Goal: Information Seeking & Learning: Learn about a topic

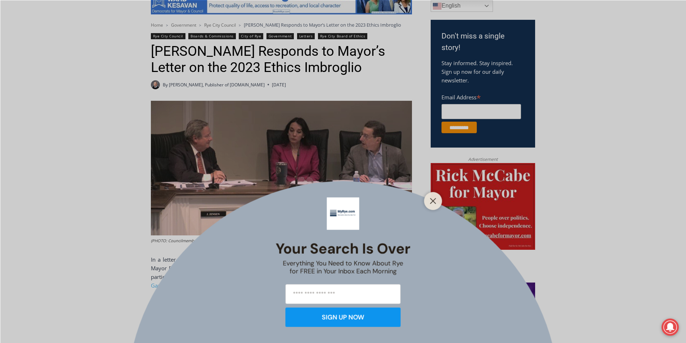
scroll to position [288, 0]
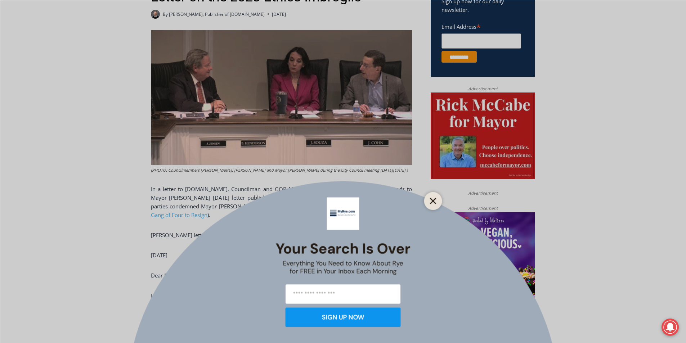
click at [428, 205] on button "Close" at bounding box center [433, 201] width 10 height 10
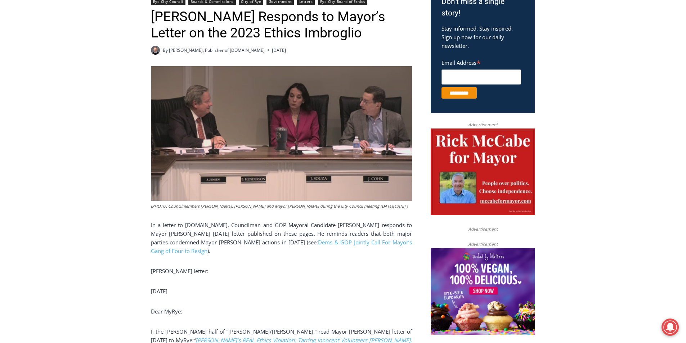
scroll to position [0, 0]
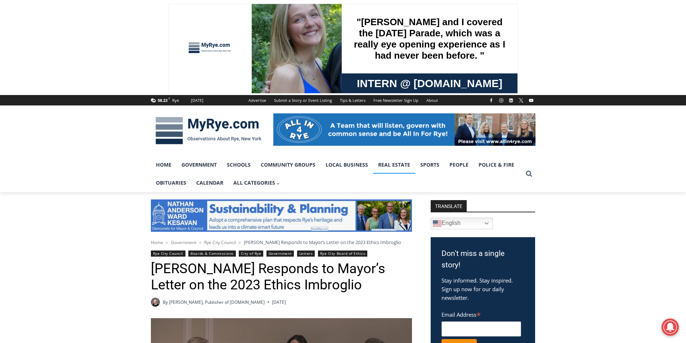
click at [389, 165] on link "Real Estate" at bounding box center [394, 165] width 42 height 18
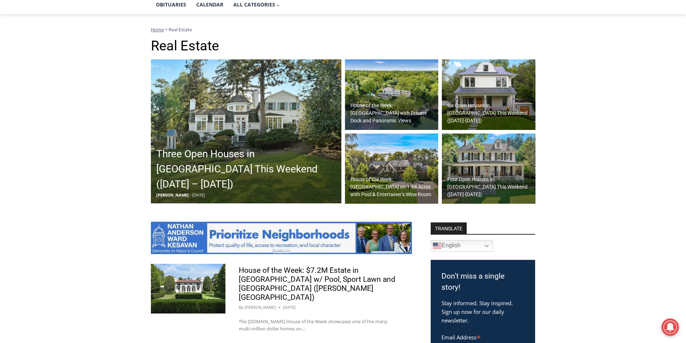
scroll to position [180, 0]
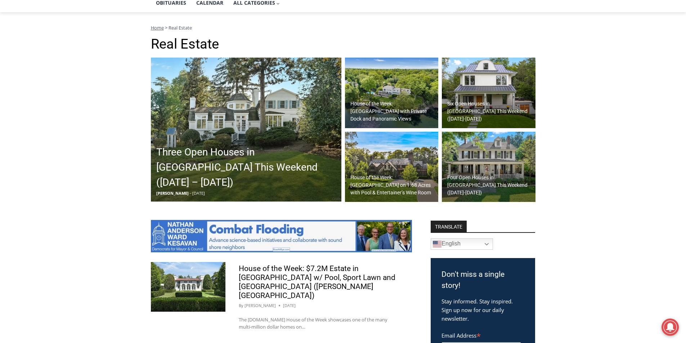
click at [286, 169] on h2 "Three Open Houses in Rye This Weekend (October 11 – 12)" at bounding box center [247, 167] width 183 height 45
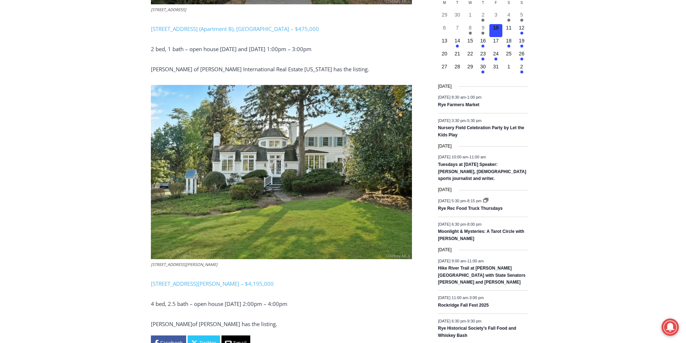
scroll to position [850, 0]
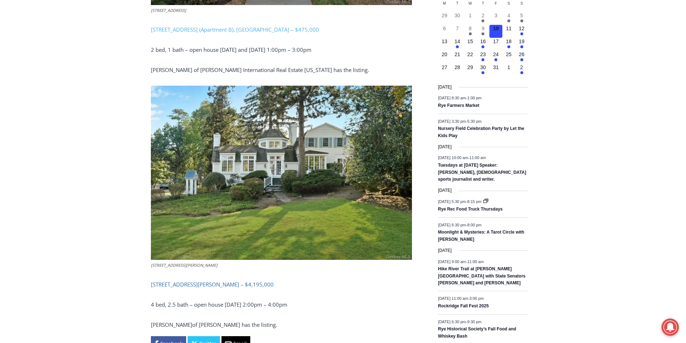
click at [223, 281] on link "162 Kirby Lane, Rye – $4,195,000" at bounding box center [212, 284] width 123 height 7
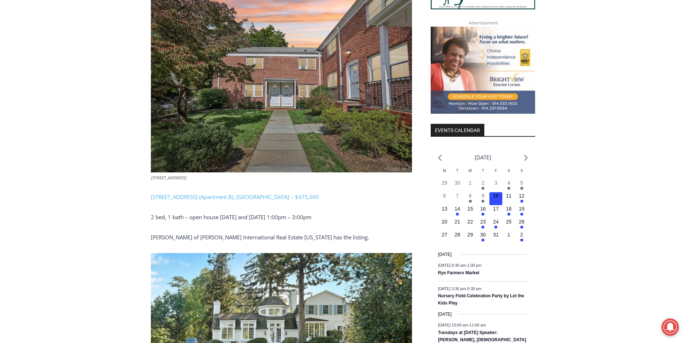
scroll to position [670, 0]
